Goal: Book appointment/travel/reservation

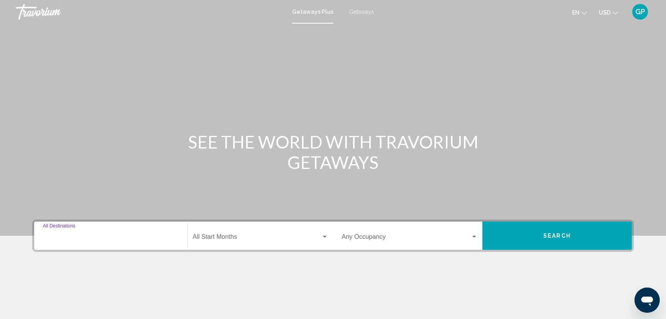
click at [68, 237] on input "Destination All Destinations" at bounding box center [111, 238] width 136 height 7
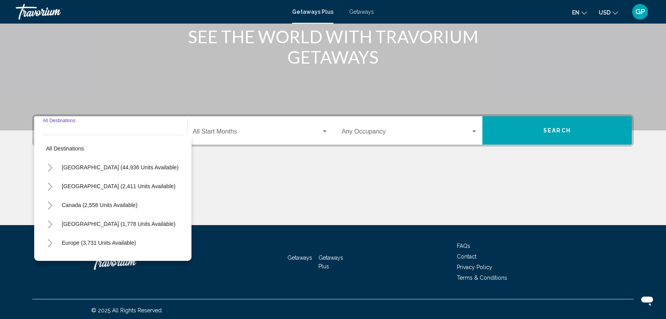
scroll to position [108, 0]
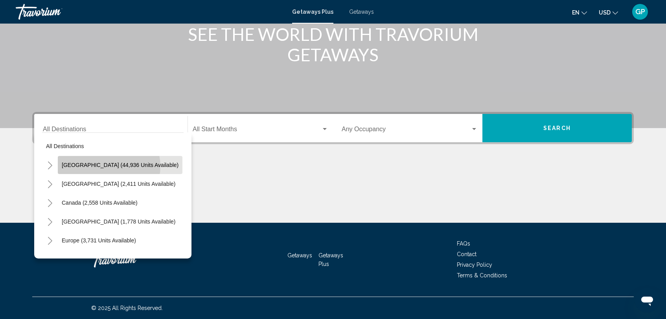
click at [108, 166] on span "[GEOGRAPHIC_DATA] (44,936 units available)" at bounding box center [120, 165] width 117 height 6
type input "**********"
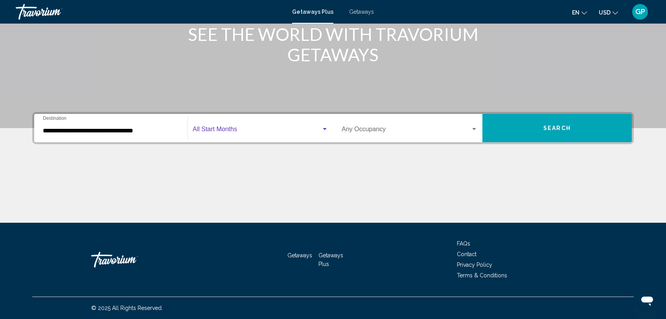
click at [248, 132] on span "Search widget" at bounding box center [257, 130] width 128 height 7
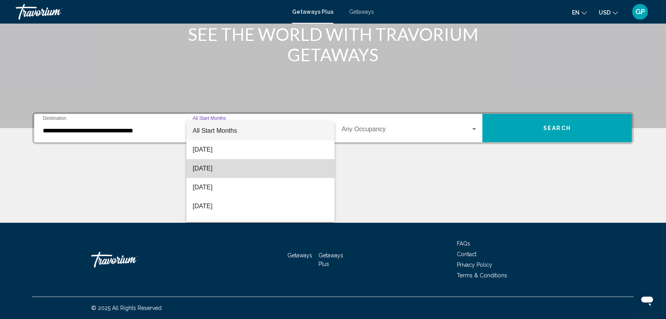
click at [235, 172] on span "[DATE]" at bounding box center [261, 168] width 136 height 19
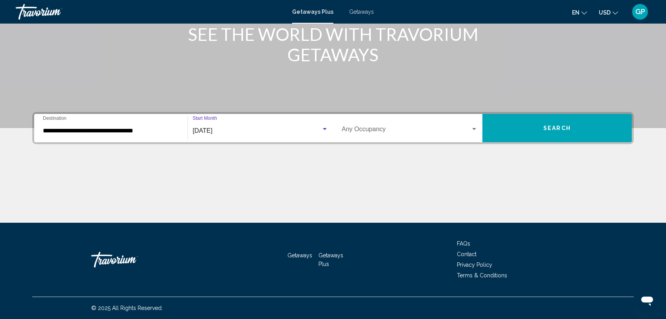
click at [560, 130] on span "Search" at bounding box center [557, 128] width 28 height 6
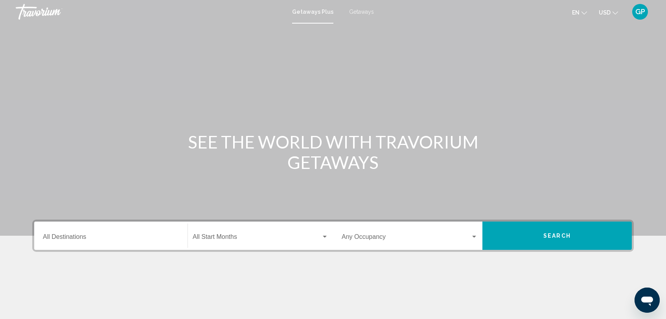
click at [64, 239] on input "Destination All Destinations" at bounding box center [111, 238] width 136 height 7
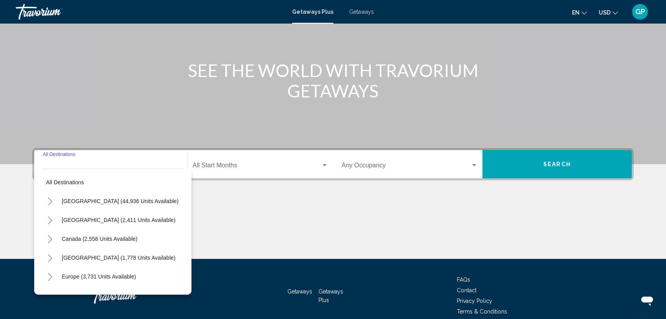
scroll to position [108, 0]
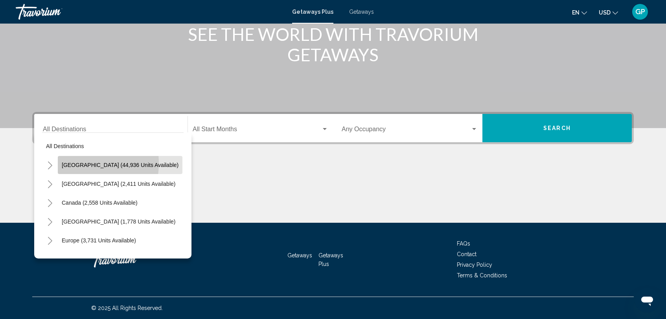
click at [77, 163] on span "[GEOGRAPHIC_DATA] (44,936 units available)" at bounding box center [120, 165] width 117 height 6
type input "**********"
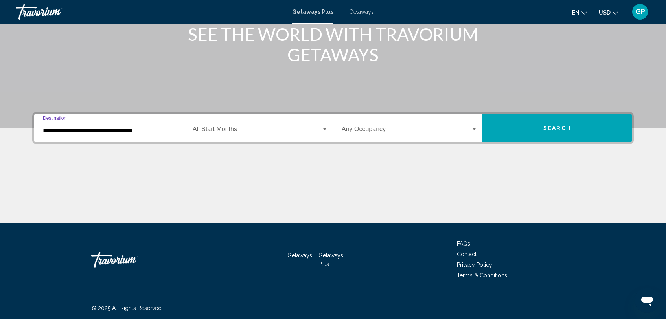
click at [232, 128] on span "Search widget" at bounding box center [257, 130] width 128 height 7
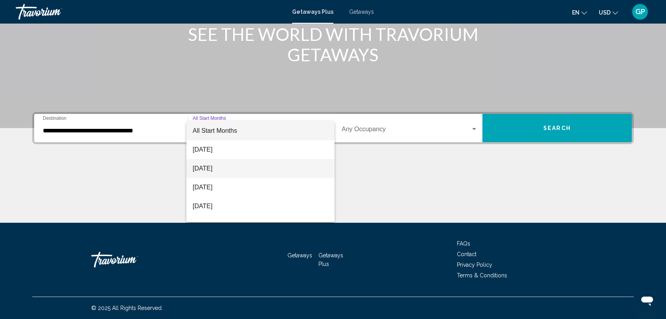
click at [224, 171] on span "[DATE]" at bounding box center [261, 168] width 136 height 19
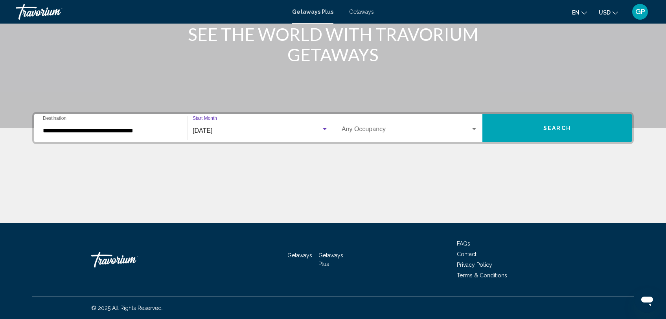
click at [543, 128] on span "Search" at bounding box center [557, 128] width 28 height 6
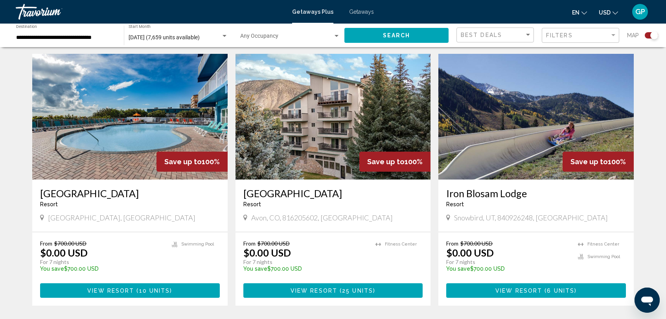
scroll to position [279, 0]
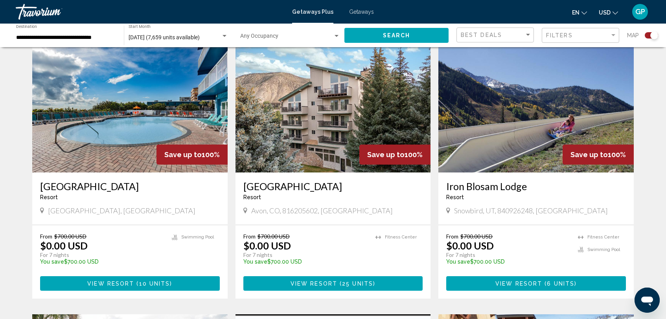
click at [128, 282] on span "View Resort" at bounding box center [110, 284] width 47 height 6
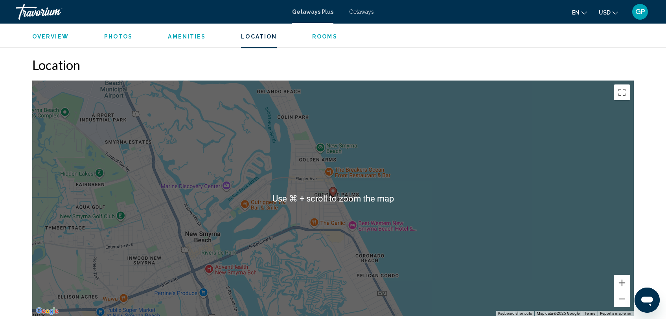
scroll to position [901, 0]
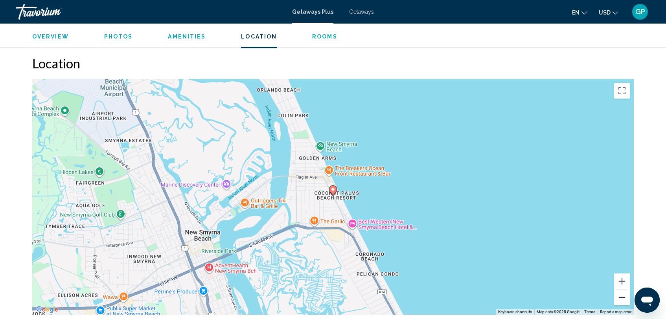
click at [623, 292] on button "Zoom out" at bounding box center [622, 298] width 16 height 16
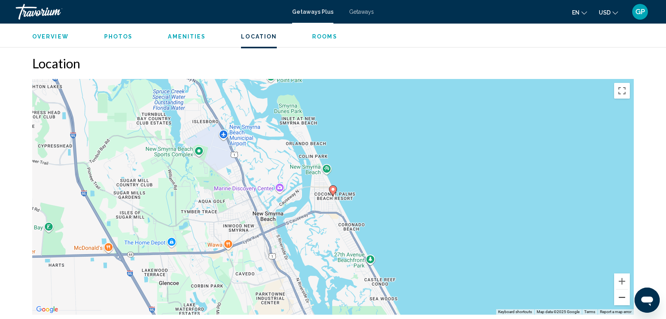
click at [623, 292] on button "Zoom out" at bounding box center [622, 298] width 16 height 16
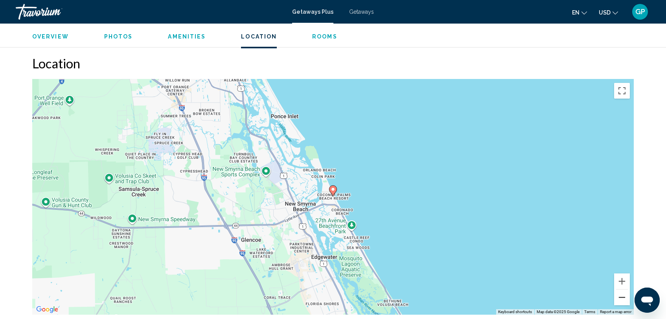
click at [622, 292] on button "Zoom out" at bounding box center [622, 298] width 16 height 16
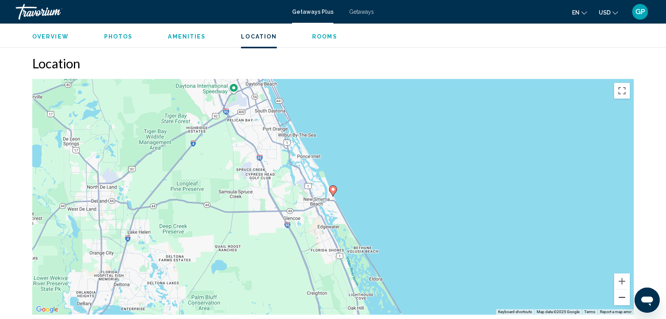
click at [622, 292] on button "Zoom out" at bounding box center [622, 298] width 16 height 16
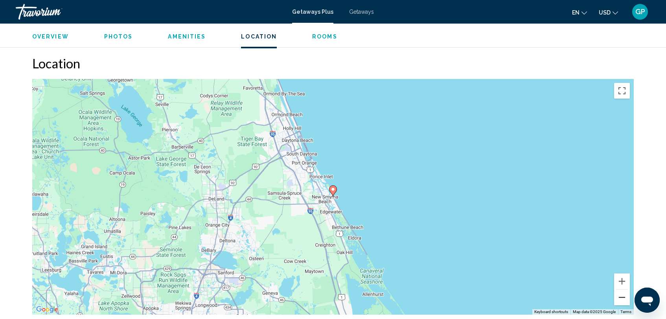
click at [622, 292] on button "Zoom out" at bounding box center [622, 298] width 16 height 16
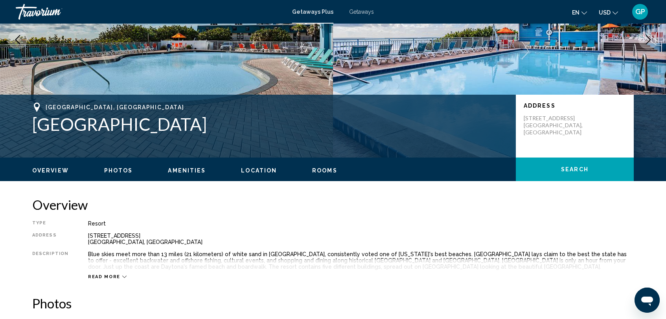
scroll to position [23, 0]
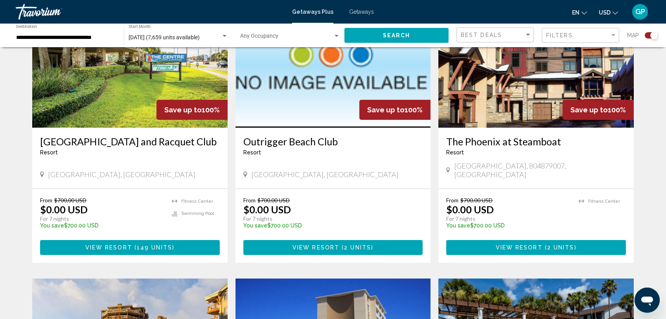
scroll to position [593, 0]
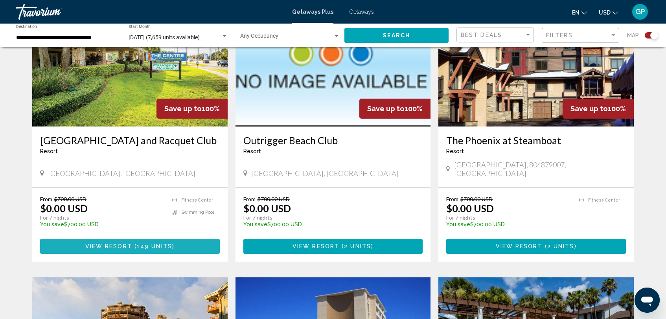
click at [123, 244] on span "View Resort" at bounding box center [108, 247] width 47 height 6
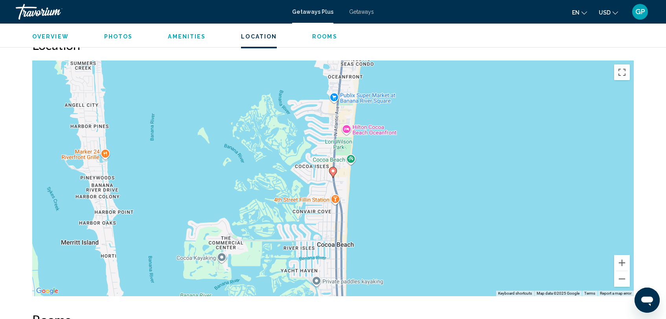
scroll to position [945, 0]
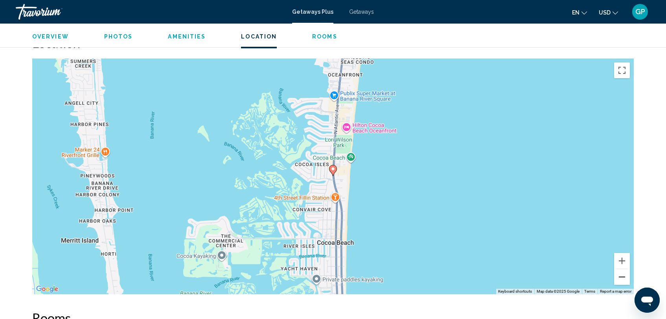
click at [621, 269] on button "Zoom out" at bounding box center [622, 277] width 16 height 16
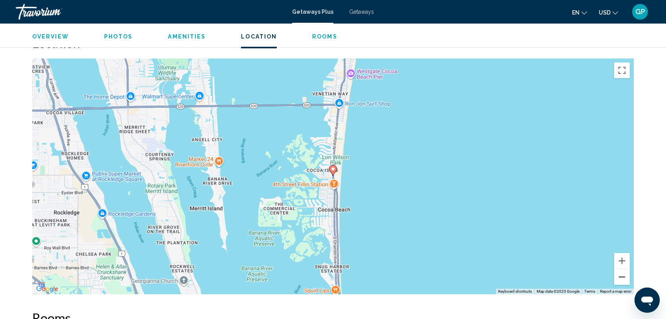
click at [621, 269] on button "Zoom out" at bounding box center [622, 277] width 16 height 16
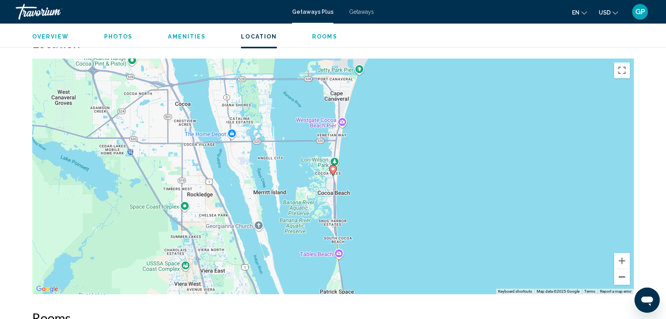
click at [621, 269] on button "Zoom out" at bounding box center [622, 277] width 16 height 16
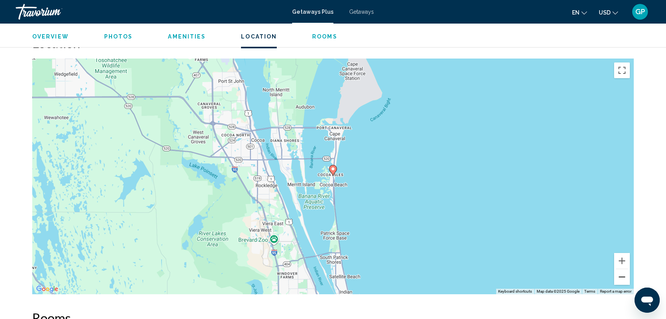
click at [621, 269] on button "Zoom out" at bounding box center [622, 277] width 16 height 16
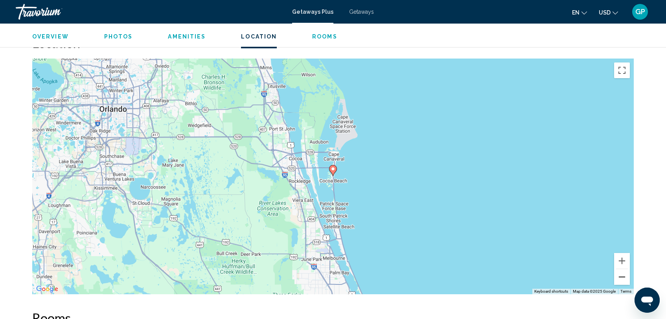
click at [621, 269] on button "Zoom out" at bounding box center [622, 277] width 16 height 16
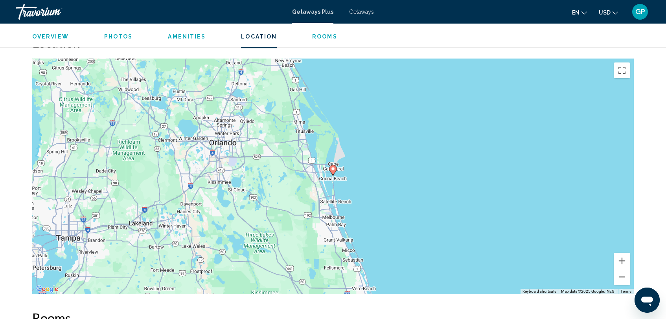
click at [623, 269] on button "Zoom out" at bounding box center [622, 277] width 16 height 16
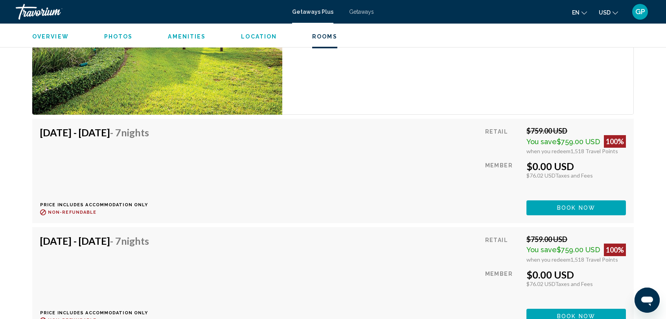
scroll to position [1413, 0]
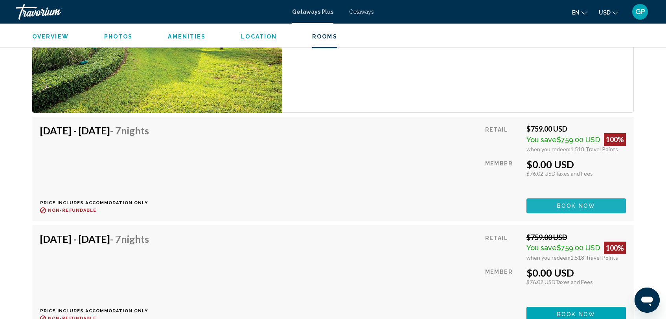
click at [574, 203] on span "Book now" at bounding box center [576, 206] width 38 height 6
